Goal: Complete application form

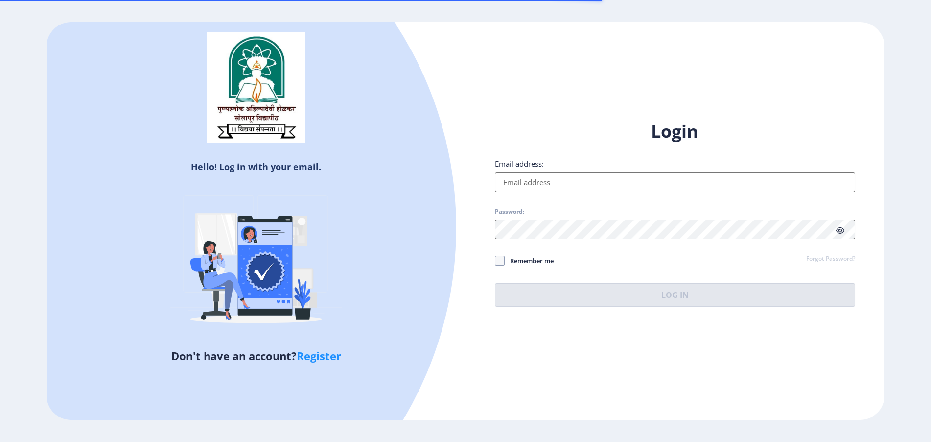
click at [546, 184] on input "Email address:" at bounding box center [675, 182] width 360 height 20
type input "[EMAIL_ADDRESS][DOMAIN_NAME]"
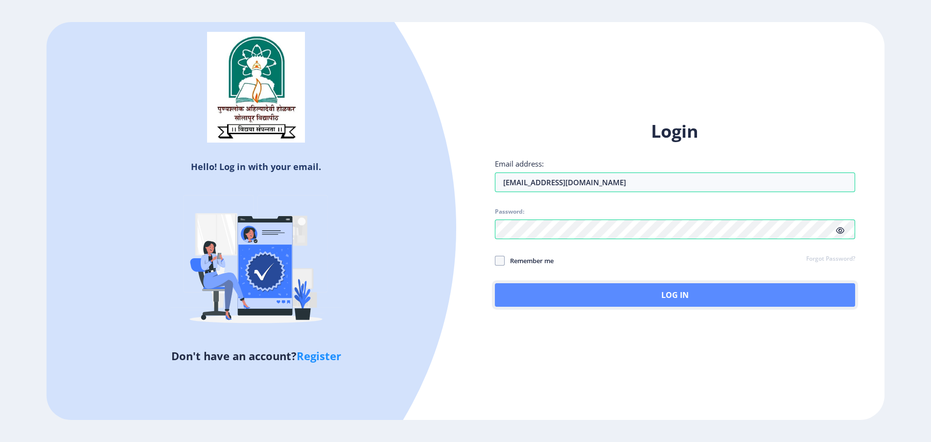
click at [528, 290] on button "Log In" at bounding box center [675, 295] width 360 height 24
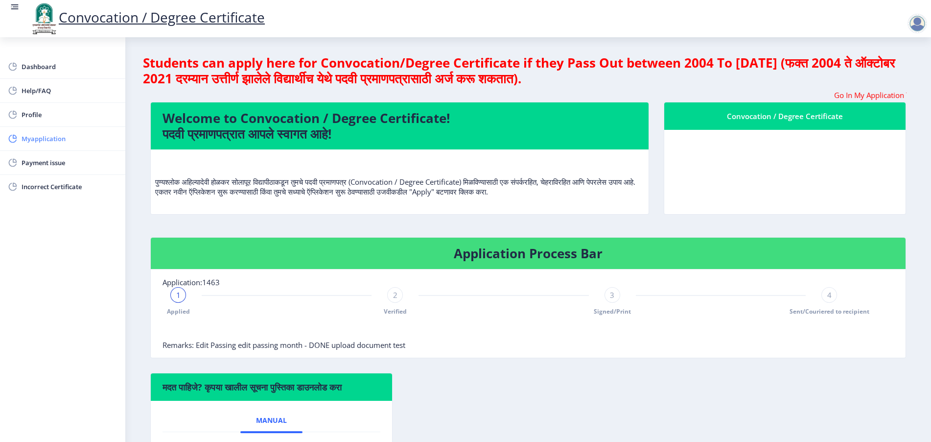
click at [50, 148] on link "Myapplication" at bounding box center [62, 139] width 125 height 24
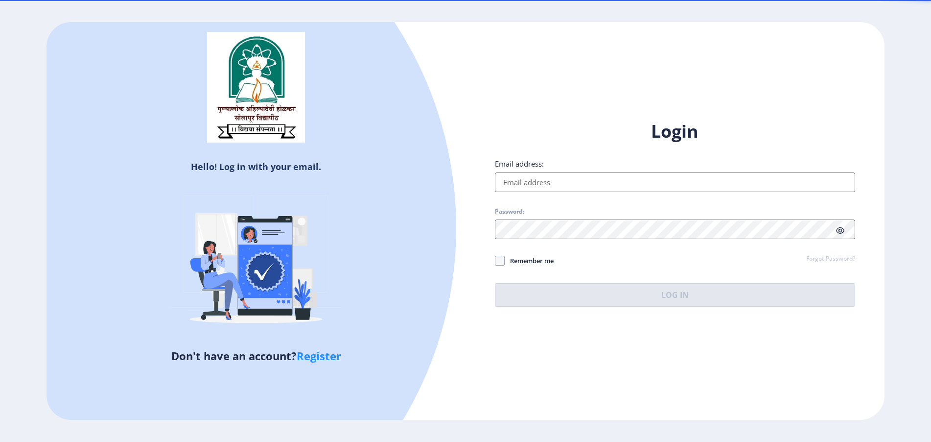
click at [554, 176] on input "Email address:" at bounding box center [675, 182] width 360 height 20
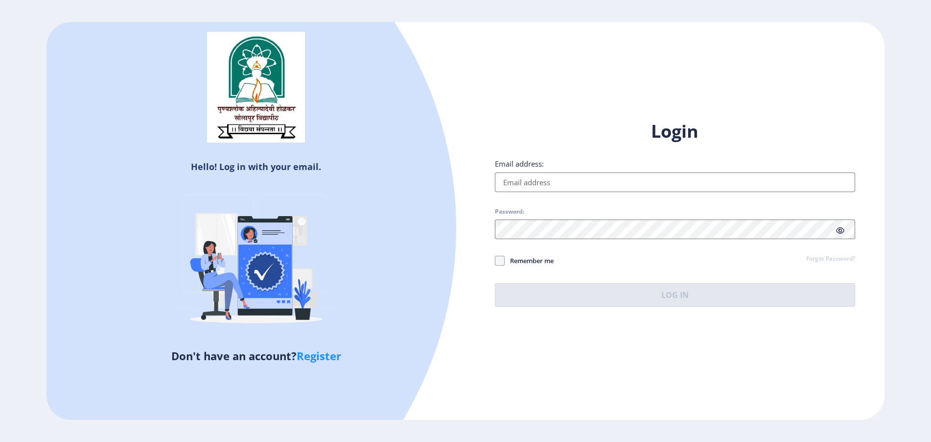
type input "[EMAIL_ADDRESS][DOMAIN_NAME]"
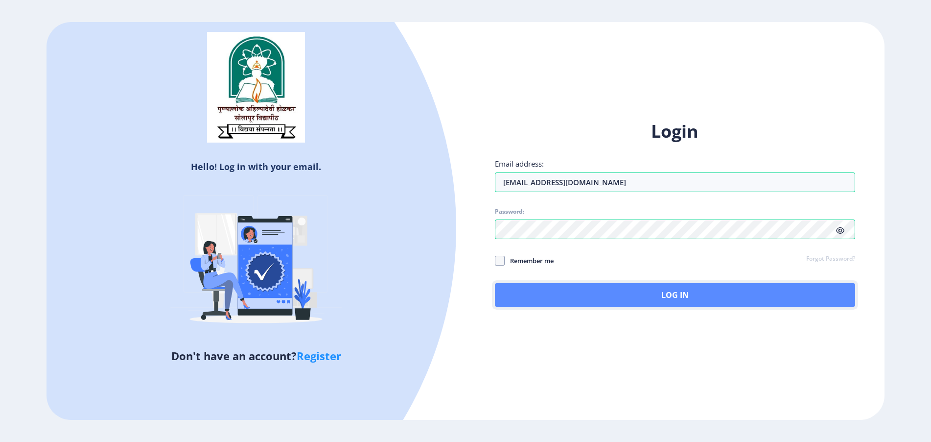
click at [541, 295] on button "Log In" at bounding box center [675, 295] width 360 height 24
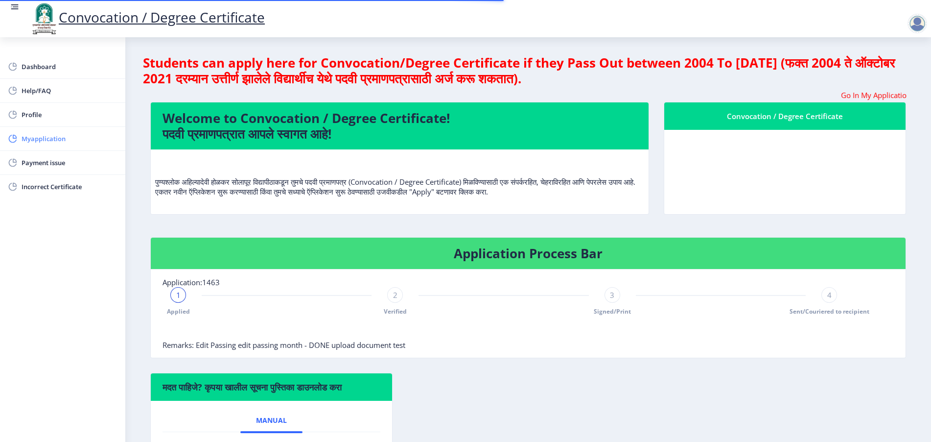
click at [67, 137] on span "Myapplication" at bounding box center [70, 139] width 96 height 12
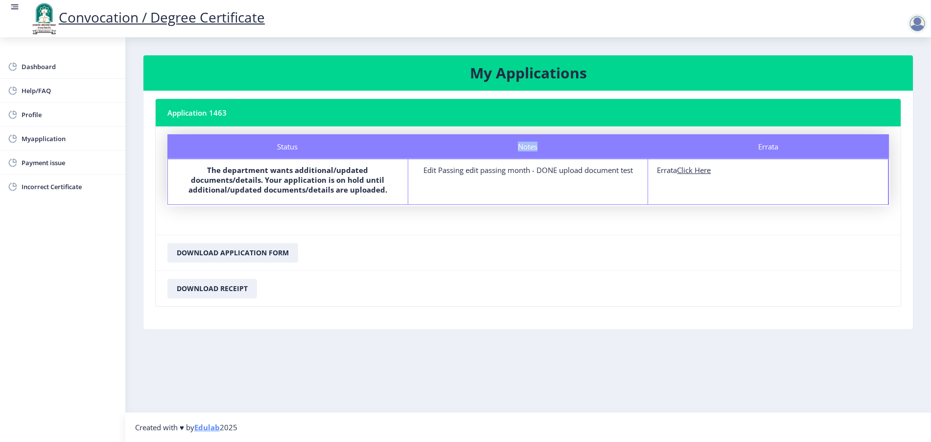
drag, startPoint x: 536, startPoint y: 148, endPoint x: 506, endPoint y: 147, distance: 29.9
click at [506, 147] on div "Notes" at bounding box center [528, 146] width 240 height 24
copy div "Notes"
drag, startPoint x: 514, startPoint y: 150, endPoint x: 549, endPoint y: 145, distance: 36.0
click at [549, 145] on div "Notes" at bounding box center [528, 146] width 240 height 24
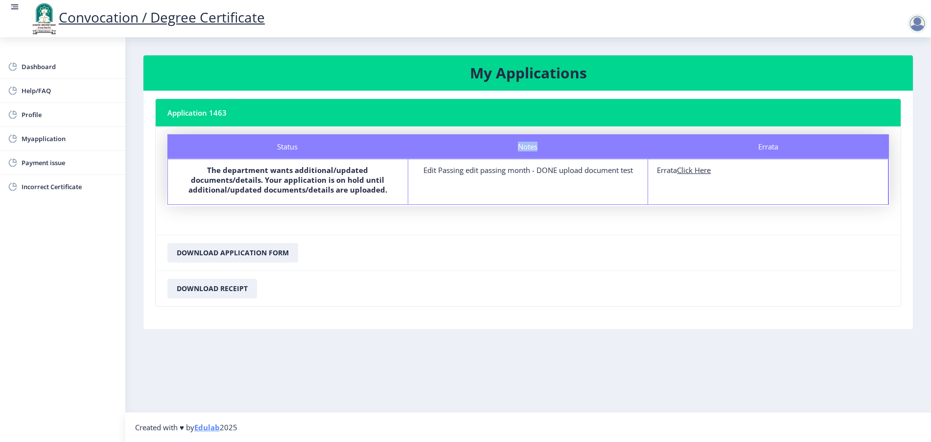
copy div "Notes"
drag, startPoint x: 734, startPoint y: 169, endPoint x: 657, endPoint y: 170, distance: 77.9
click at [657, 170] on div "Errata Click Here" at bounding box center [768, 170] width 222 height 10
copy div "Errata Click Here"
click at [770, 144] on div "Errata" at bounding box center [769, 146] width 240 height 24
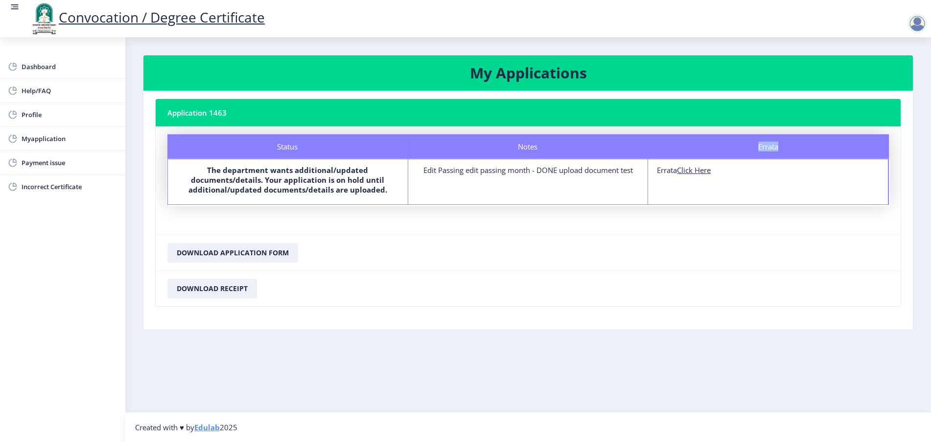
click at [770, 144] on div "Errata" at bounding box center [769, 146] width 240 height 24
copy div "Errata"
click at [519, 145] on div "Notes" at bounding box center [528, 146] width 240 height 24
copy div "Notes"
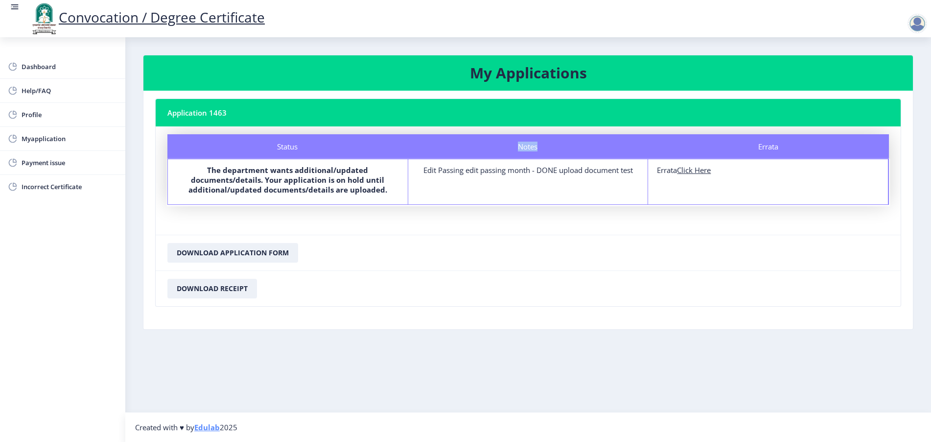
drag, startPoint x: 725, startPoint y: 170, endPoint x: 647, endPoint y: 164, distance: 78.1
click at [647, 164] on div "Status The department wants additional/updated documents/details. Your applicat…" at bounding box center [528, 182] width 722 height 46
copy div "Errata Errata Click Here"
drag, startPoint x: 795, startPoint y: 145, endPoint x: 757, endPoint y: 144, distance: 37.7
click at [757, 144] on div "Errata" at bounding box center [769, 146] width 240 height 24
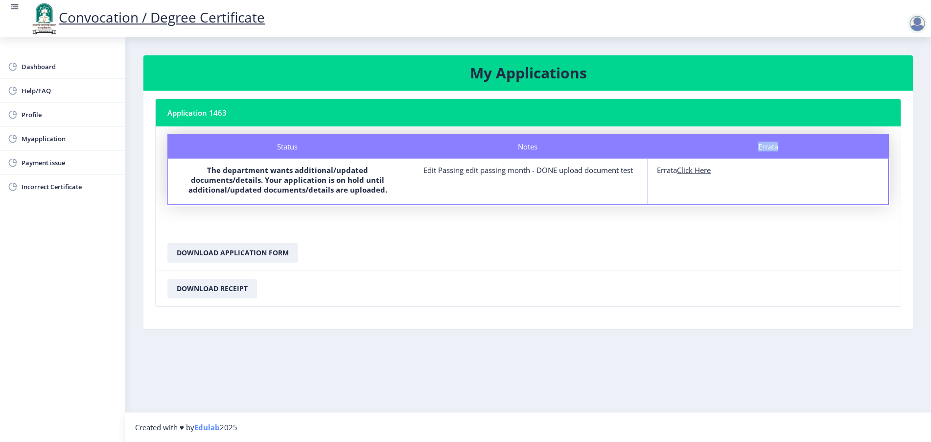
copy div "Errata"
drag, startPoint x: 678, startPoint y: 169, endPoint x: 696, endPoint y: 179, distance: 20.6
click at [678, 170] on div "Errata Click Here" at bounding box center [768, 170] width 222 height 10
click at [706, 171] on u "Click Here" at bounding box center [694, 170] width 34 height 10
select select
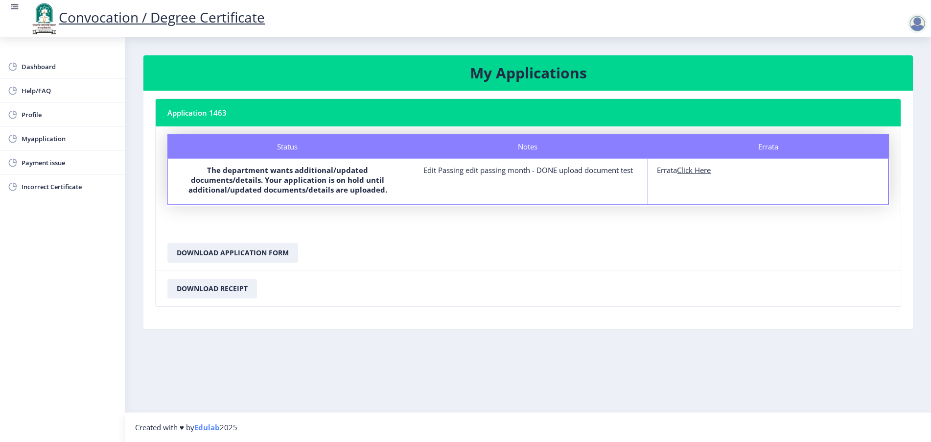
select select
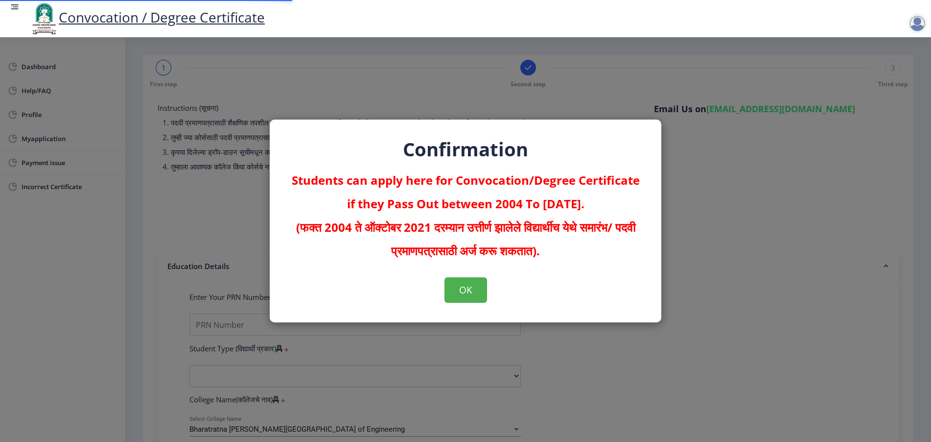
type input "741085296"
select select "Regular"
select select "2024"
select select "May"
select select
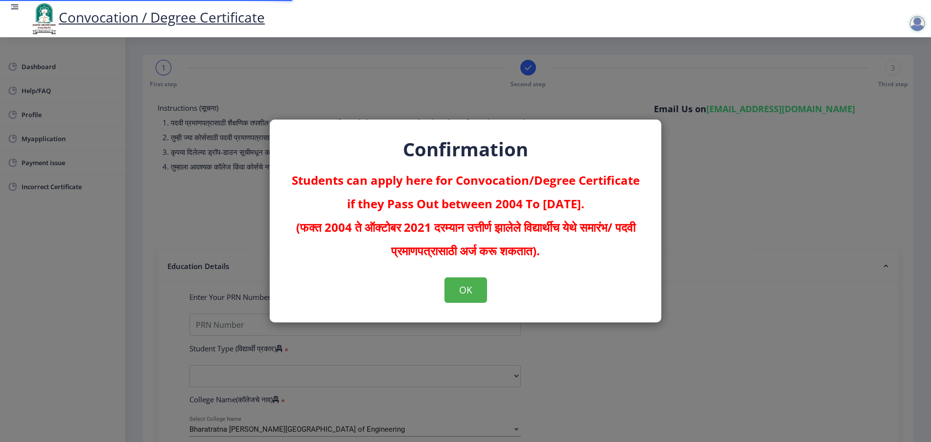
type input "7410"
type input "wefrgtfb"
type input "wew"
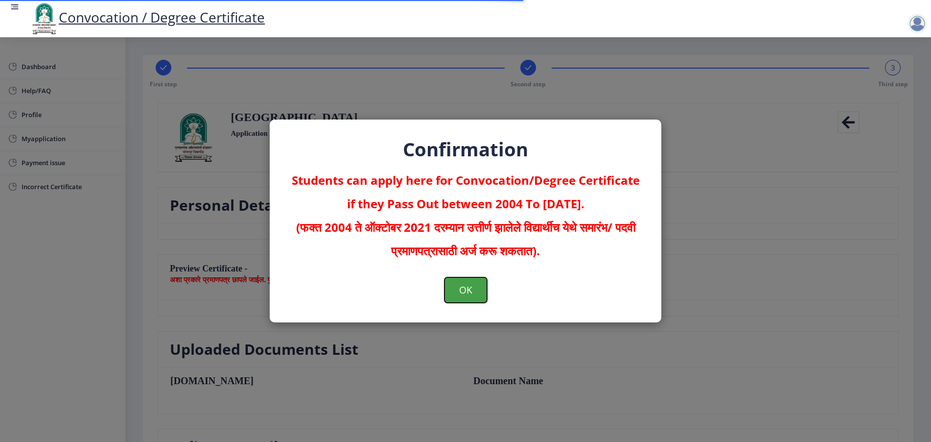
click at [477, 286] on button "OK" at bounding box center [466, 289] width 43 height 25
